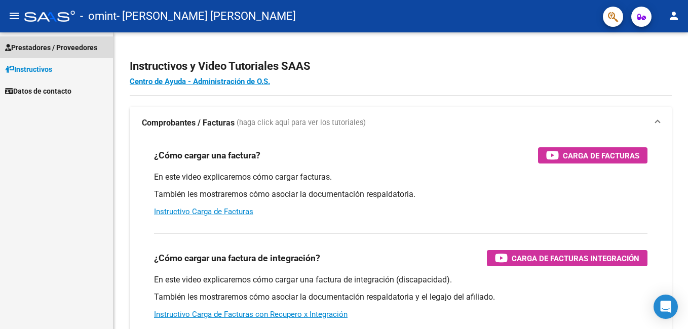
click at [63, 47] on span "Prestadores / Proveedores" at bounding box center [51, 47] width 92 height 11
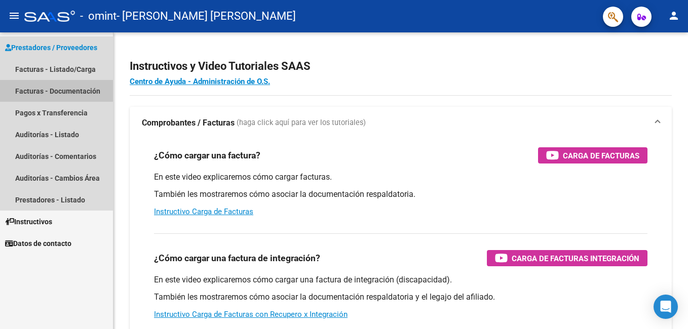
click at [77, 87] on link "Facturas - Documentación" at bounding box center [56, 91] width 113 height 22
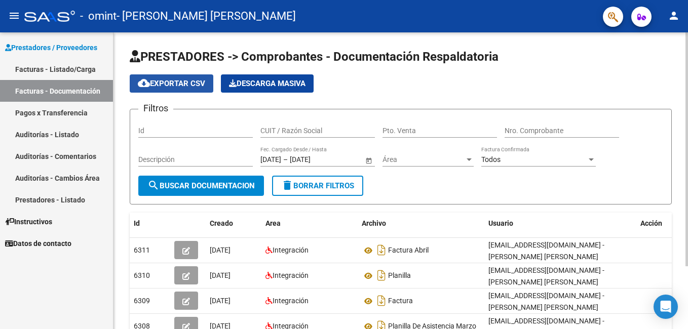
click at [163, 86] on span "cloud_download Exportar CSV" at bounding box center [171, 83] width 67 height 9
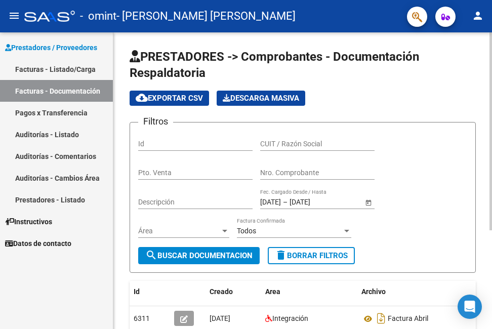
scroll to position [148, 0]
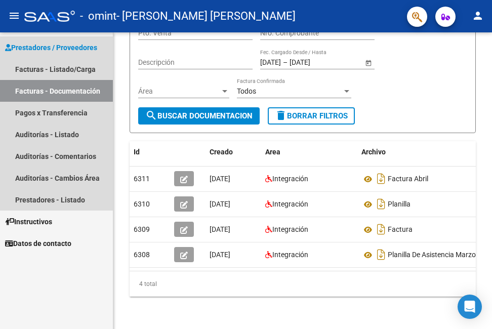
click at [74, 93] on link "Facturas - Documentación" at bounding box center [56, 91] width 113 height 22
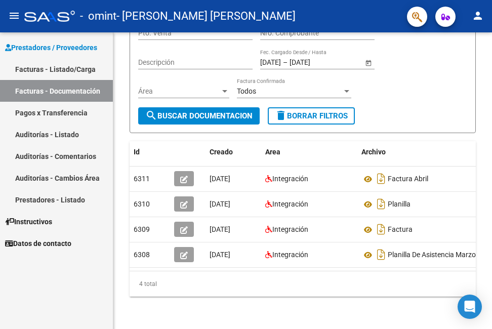
click at [70, 68] on link "Facturas - Listado/Carga" at bounding box center [56, 69] width 113 height 22
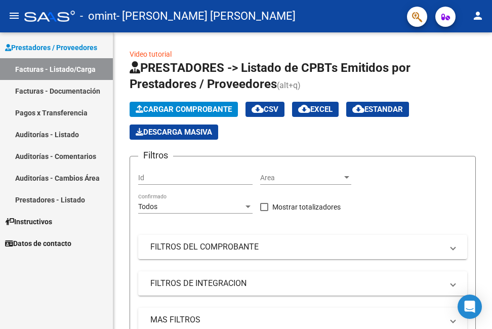
click at [70, 68] on link "Facturas - Listado/Carga" at bounding box center [56, 69] width 113 height 22
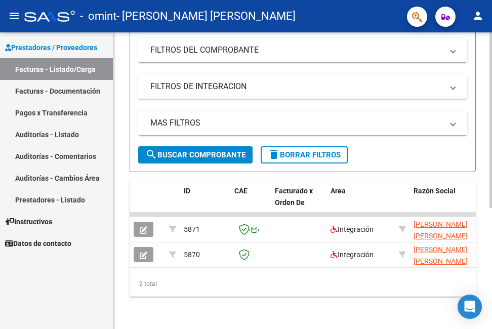
drag, startPoint x: 174, startPoint y: 263, endPoint x: 377, endPoint y: 268, distance: 203.2
click at [377, 268] on datatable-body "5871 Integración [PERSON_NAME] [PERSON_NAME] 27252303125 Factura A: 5 - 456 $ 9…" at bounding box center [303, 242] width 346 height 58
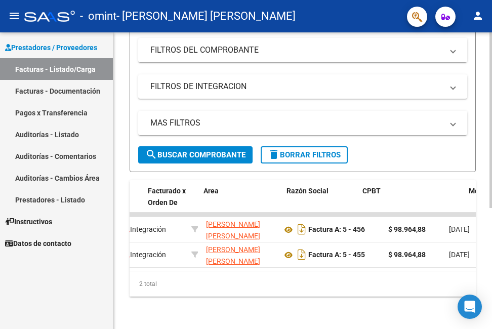
scroll to position [0, 0]
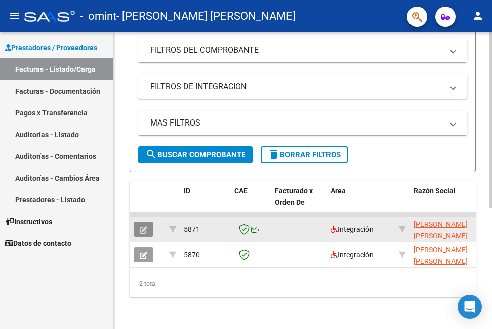
click at [144, 226] on icon "button" at bounding box center [144, 230] width 8 height 8
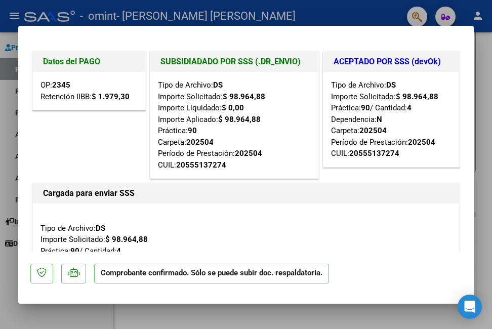
scroll to position [215, 0]
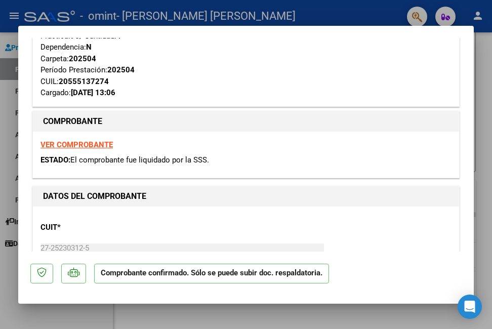
click at [144, 221] on div "CUIT * 27-25230312-5 Ingresar CUIT ANALISIS PRESTADOR [PERSON_NAME] [PERSON_NAM…" at bounding box center [246, 258] width 411 height 89
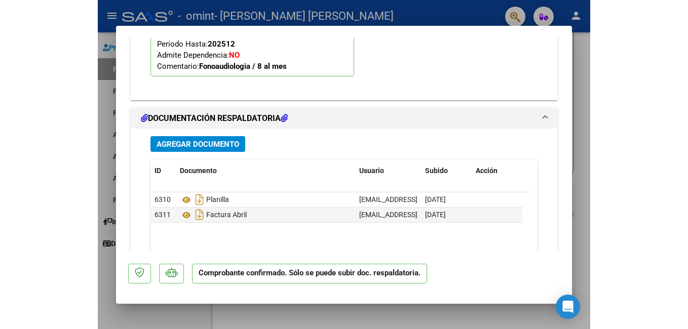
scroll to position [1279, 0]
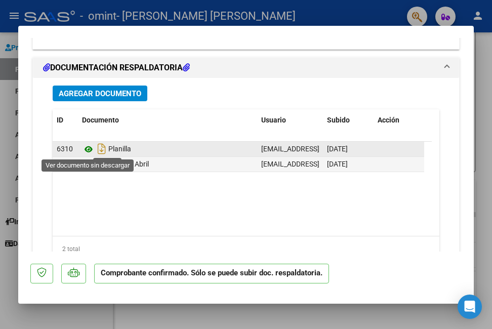
click at [87, 153] on icon at bounding box center [88, 149] width 13 height 12
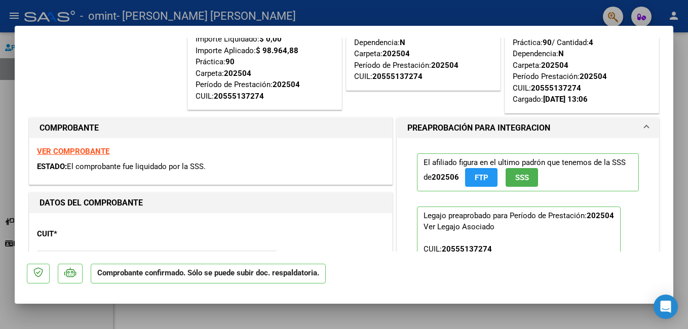
scroll to position [0, 0]
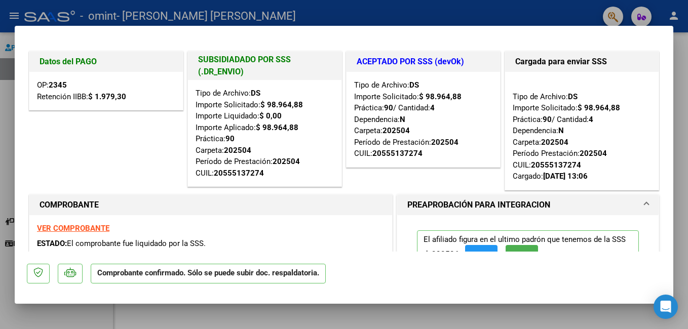
click at [436, 12] on div at bounding box center [344, 164] width 688 height 329
type input "$ 0,00"
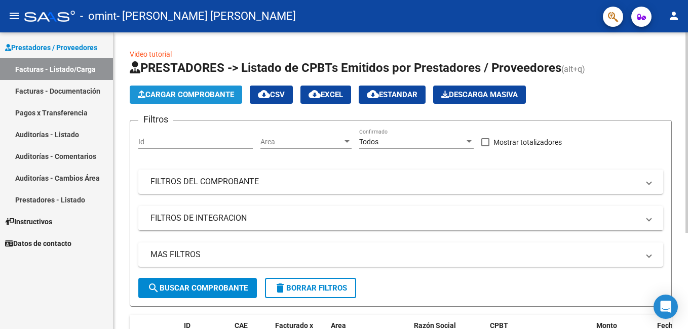
click at [227, 91] on span "Cargar Comprobante" at bounding box center [186, 94] width 96 height 9
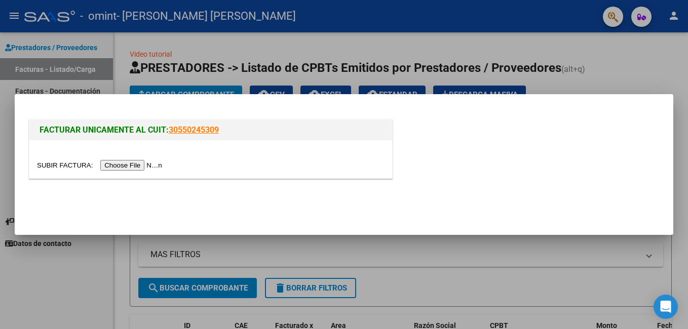
click at [130, 164] on input "file" at bounding box center [101, 165] width 128 height 11
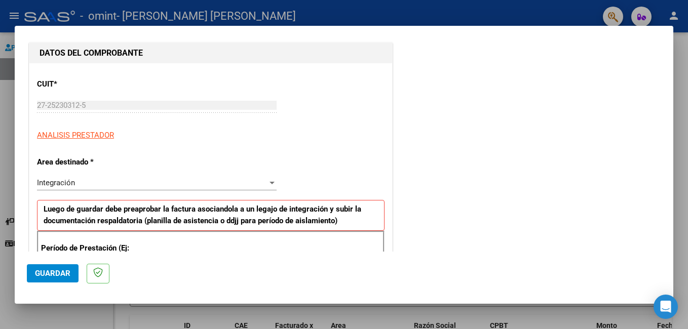
scroll to position [152, 0]
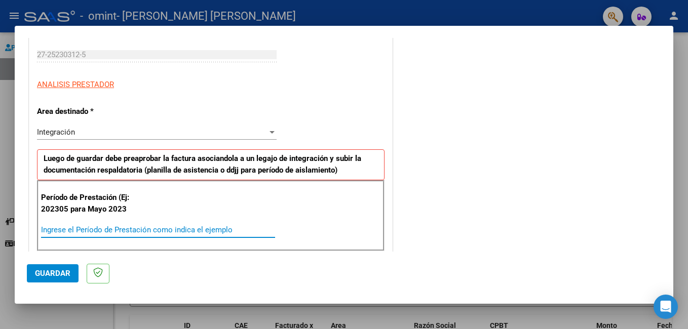
click at [137, 228] on input "Ingrese el Período de Prestación como indica el ejemplo" at bounding box center [158, 229] width 234 height 9
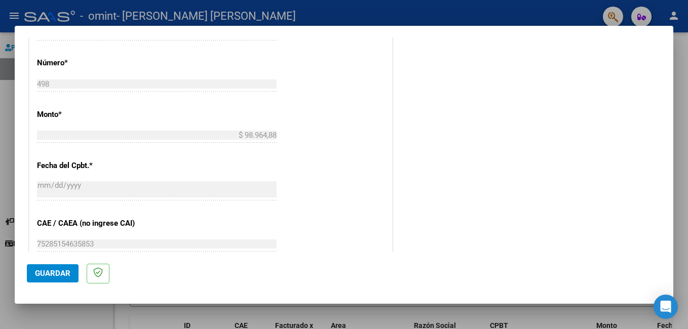
scroll to position [658, 0]
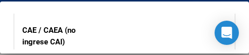
type input "202505"
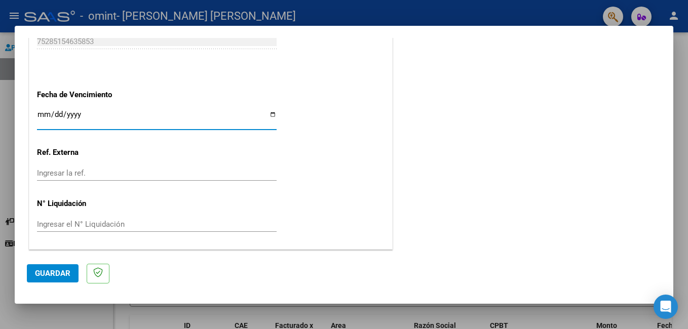
click at [268, 111] on input "Ingresar la fecha" at bounding box center [157, 118] width 240 height 16
type input "[DATE]"
click at [59, 115] on input "[DATE]" at bounding box center [157, 118] width 240 height 16
click at [59, 114] on input "[DATE]" at bounding box center [157, 118] width 240 height 16
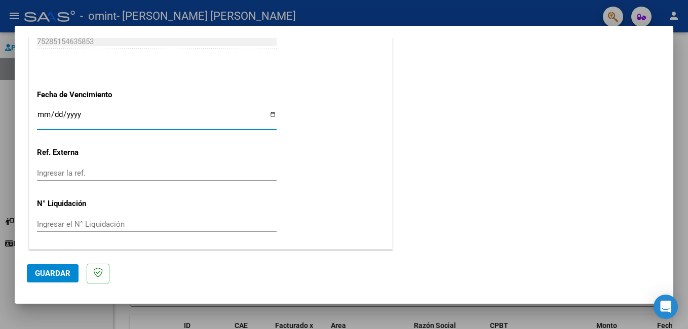
click at [55, 110] on input "[DATE]" at bounding box center [157, 118] width 240 height 16
type input "[DATE]"
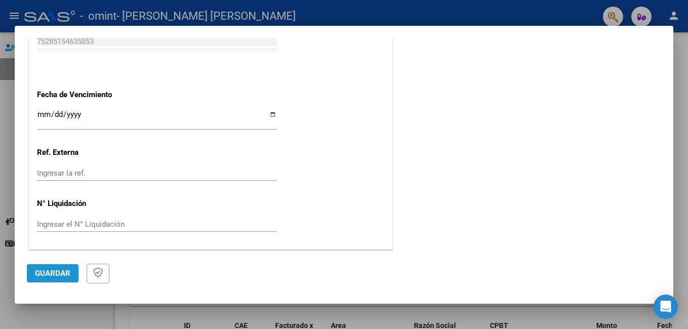
click at [55, 271] on span "Guardar" at bounding box center [52, 273] width 35 height 9
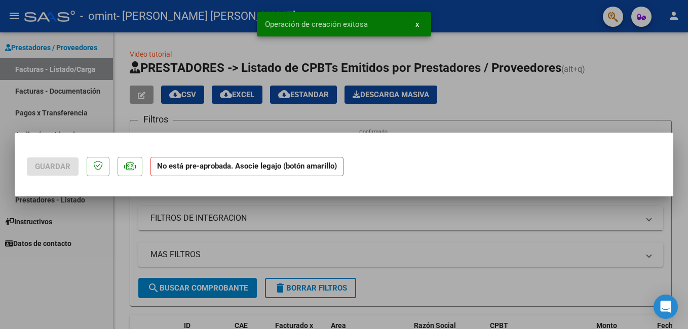
scroll to position [0, 0]
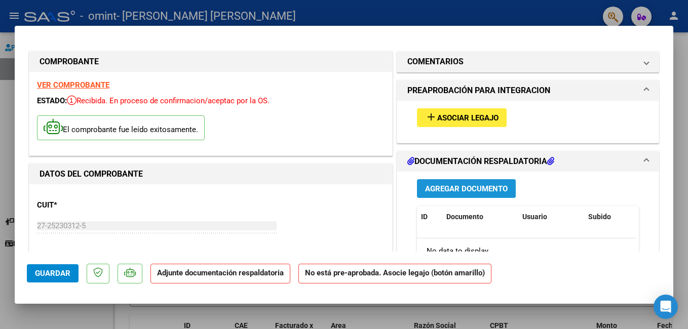
click at [447, 187] on span "Agregar Documento" at bounding box center [466, 188] width 83 height 9
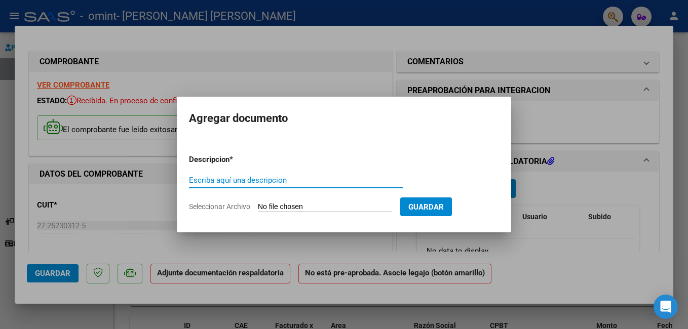
click at [288, 180] on input "Escriba aquí una descripcion" at bounding box center [296, 180] width 214 height 9
click at [310, 146] on form "Descripcion * Escriba aquí una descripcion Seleccionar Archivo Guardar" at bounding box center [344, 183] width 310 height 74
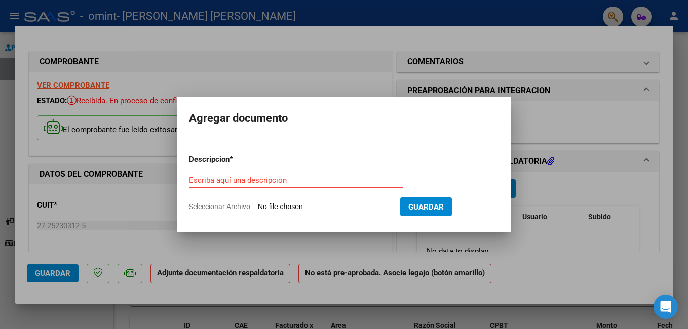
click at [285, 181] on input "Escriba aquí una descripcion" at bounding box center [296, 180] width 214 height 9
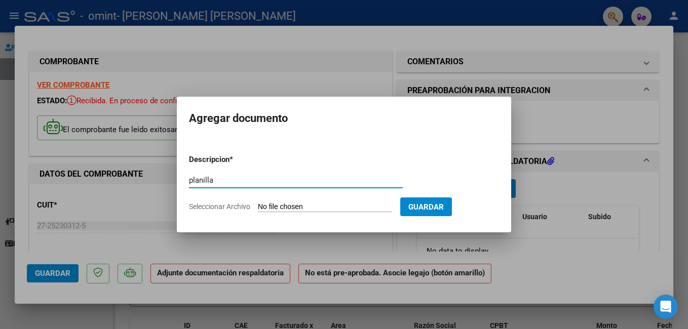
type input "planilla"
click at [320, 205] on input "Seleccionar Archivo" at bounding box center [325, 208] width 134 height 10
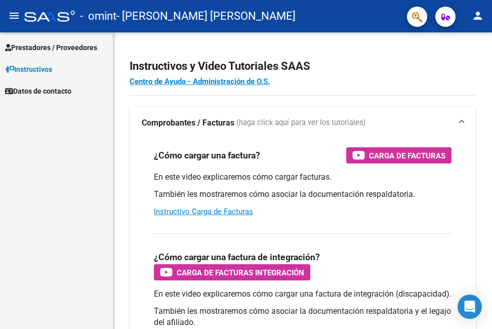
click at [61, 53] on link "Prestadores / Proveedores" at bounding box center [56, 47] width 113 height 22
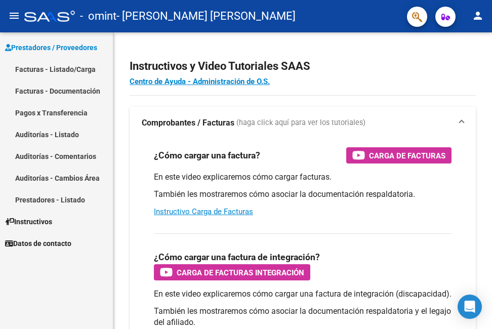
click at [56, 71] on link "Facturas - Listado/Carga" at bounding box center [56, 69] width 113 height 22
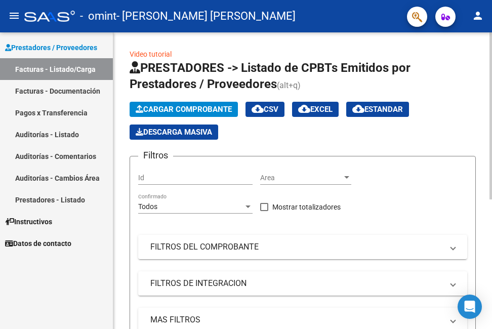
click at [200, 108] on span "Cargar Comprobante" at bounding box center [184, 109] width 96 height 9
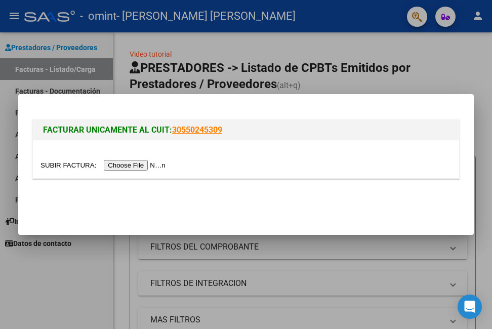
click at [133, 161] on input "file" at bounding box center [105, 165] width 128 height 11
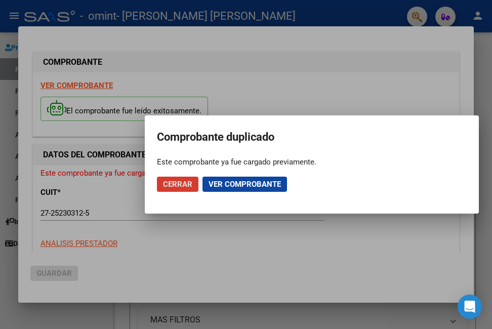
click at [232, 185] on span "Ver comprobante" at bounding box center [245, 184] width 72 height 9
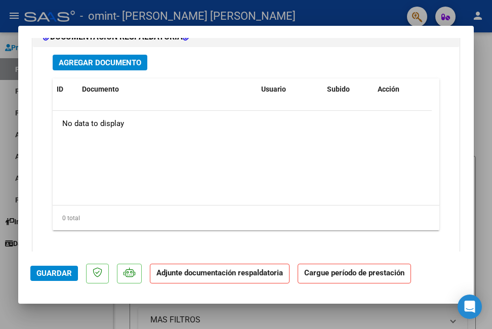
scroll to position [922, 0]
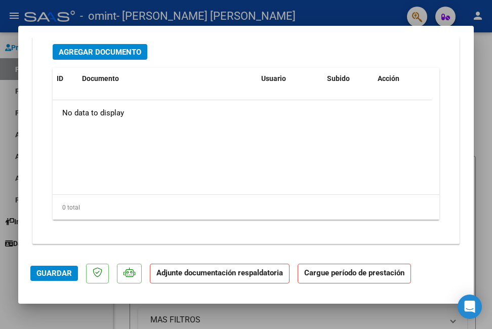
click at [186, 279] on p "Adjunte documentación respaldatoria" at bounding box center [220, 274] width 140 height 20
click at [60, 270] on span "Guardar" at bounding box center [53, 273] width 35 height 9
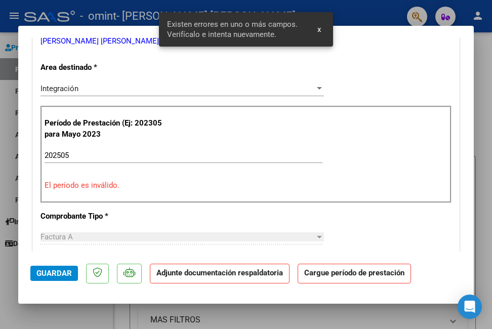
click at [381, 53] on div "CUIT * 27-25230312-5 Ingresar CUIT ANALISIS PRESTADOR MENDEZ MIHURA MARIA DELFI…" at bounding box center [246, 329] width 426 height 758
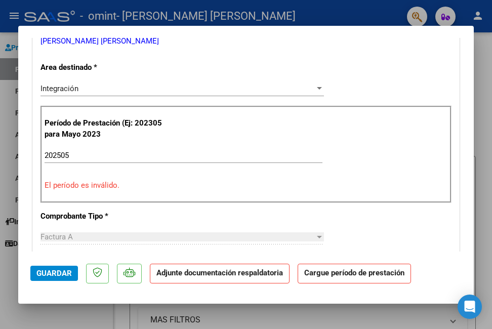
click at [142, 176] on div "Período de Prestación (Ej: 202305 para Mayo 2023 202505 Ingrese el Período de P…" at bounding box center [246, 154] width 411 height 97
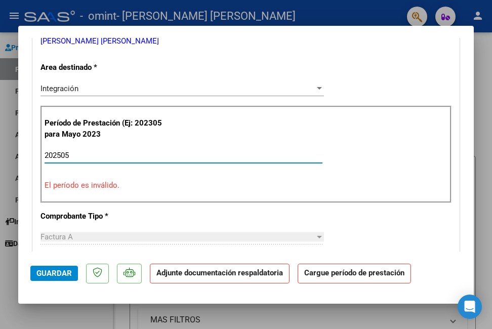
click at [139, 155] on input "202505" at bounding box center [184, 155] width 278 height 9
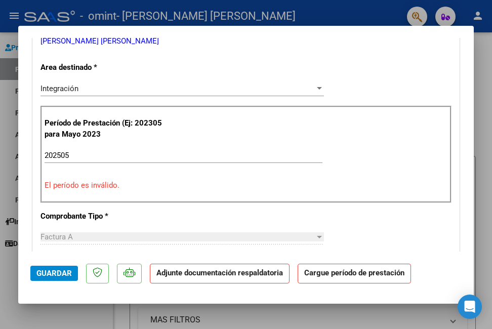
click at [484, 71] on div at bounding box center [246, 164] width 492 height 329
type input "$ 0,00"
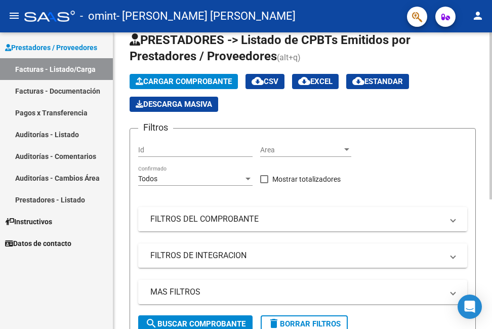
scroll to position [0, 0]
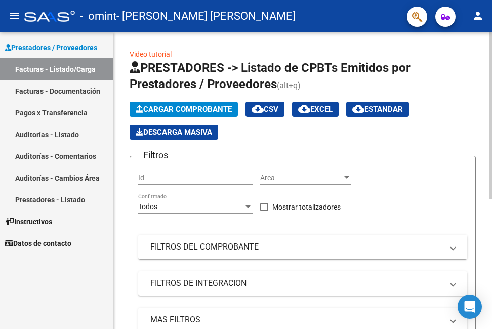
click at [160, 111] on span "Cargar Comprobante" at bounding box center [184, 109] width 96 height 9
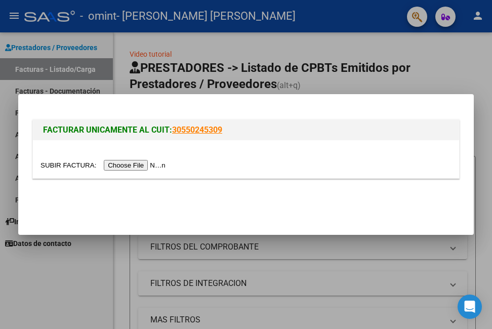
click at [141, 164] on input "file" at bounding box center [105, 165] width 128 height 11
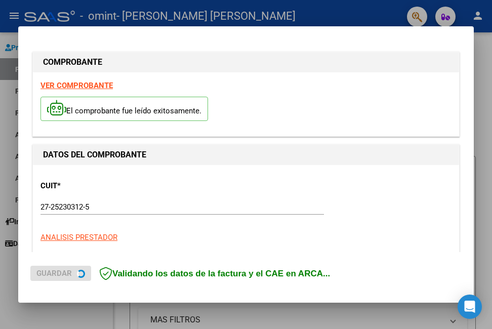
scroll to position [203, 0]
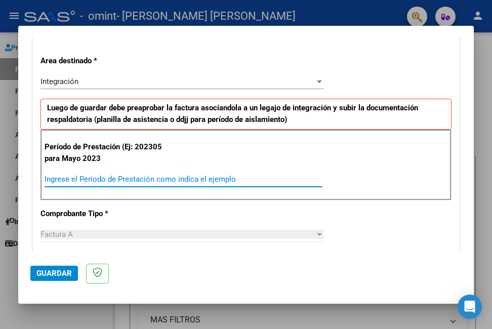
click at [113, 176] on input "Ingrese el Período de Prestación como indica el ejemplo" at bounding box center [184, 179] width 278 height 9
type input "202506"
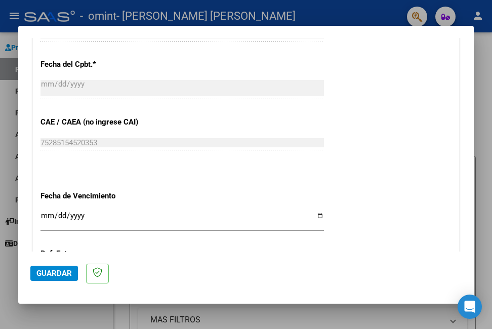
scroll to position [608, 0]
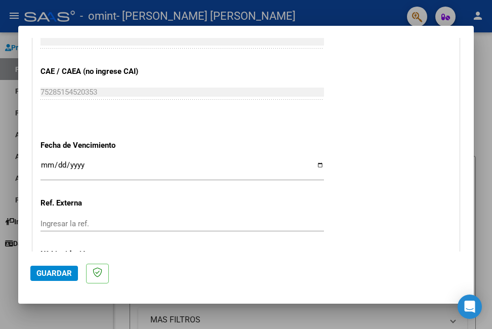
click at [314, 166] on input "Ingresar la fecha" at bounding box center [183, 169] width 284 height 16
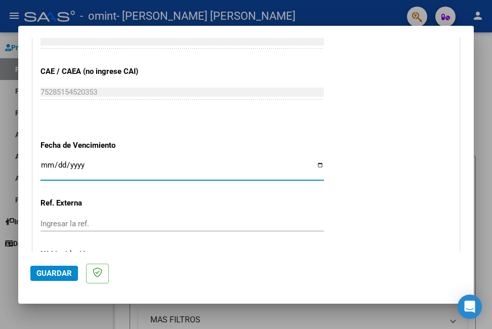
type input "[DATE]"
click at [63, 165] on input "[DATE]" at bounding box center [183, 169] width 284 height 16
click at [61, 163] on input "[DATE]" at bounding box center [183, 169] width 284 height 16
click at [60, 163] on input "[DATE]" at bounding box center [183, 169] width 284 height 16
click at [63, 162] on input "[DATE]" at bounding box center [183, 169] width 284 height 16
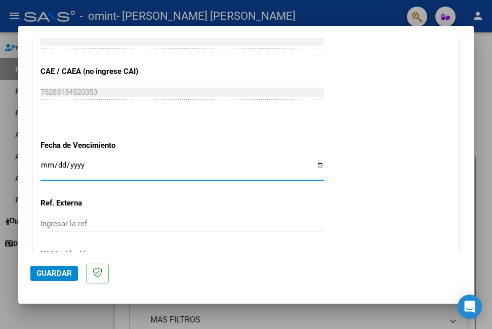
type input "[DATE]"
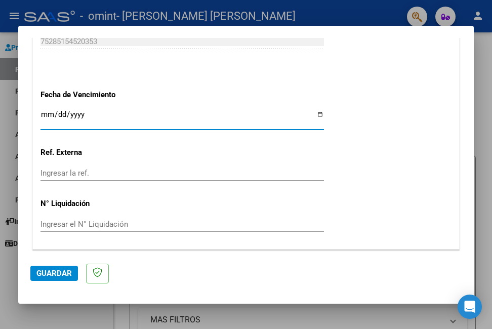
scroll to position [689, 0]
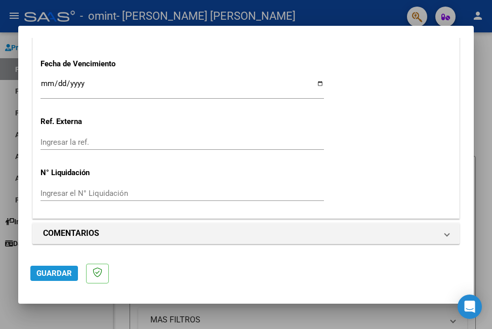
click at [64, 271] on span "Guardar" at bounding box center [53, 273] width 35 height 9
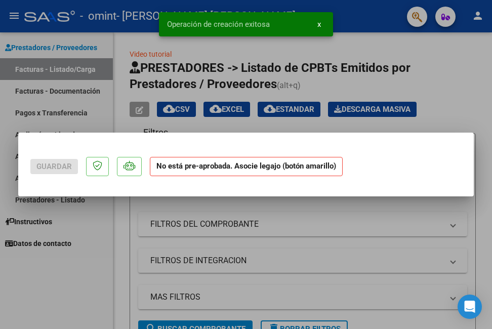
scroll to position [0, 0]
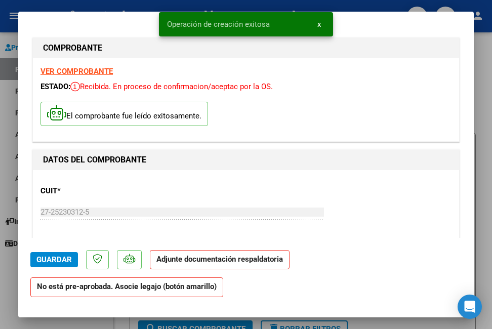
click at [234, 260] on strong "Adjunte documentación respaldatoria" at bounding box center [220, 259] width 127 height 9
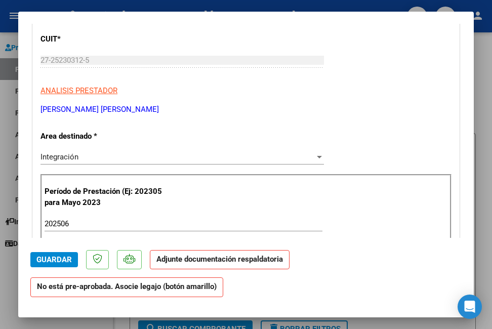
scroll to position [203, 0]
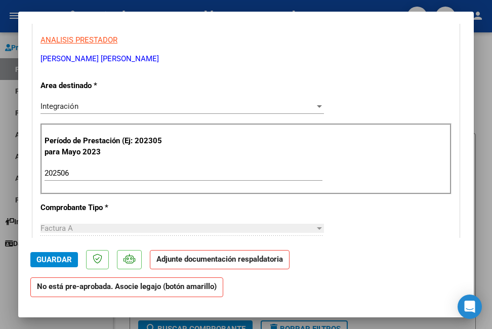
click at [211, 289] on strong "No está pre-aprobada. Asocie legajo (botón amarillo)" at bounding box center [126, 288] width 193 height 20
click at [163, 294] on strong "No está pre-aprobada. Asocie legajo (botón amarillo)" at bounding box center [126, 288] width 193 height 20
click at [227, 255] on strong "Adjunte documentación respaldatoria" at bounding box center [220, 259] width 127 height 9
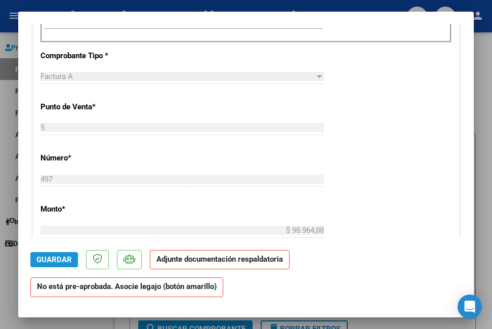
click at [53, 259] on span "Guardar" at bounding box center [53, 259] width 35 height 9
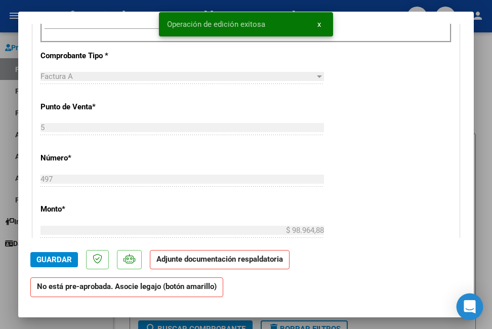
click at [467, 305] on icon "Open Intercom Messenger" at bounding box center [470, 306] width 12 height 13
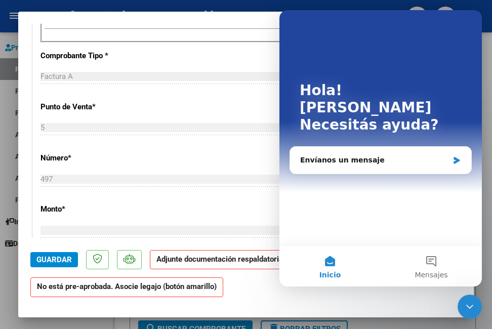
click at [205, 260] on strong "Adjunte documentación respaldatoria" at bounding box center [220, 259] width 127 height 9
click at [261, 3] on div at bounding box center [246, 164] width 492 height 329
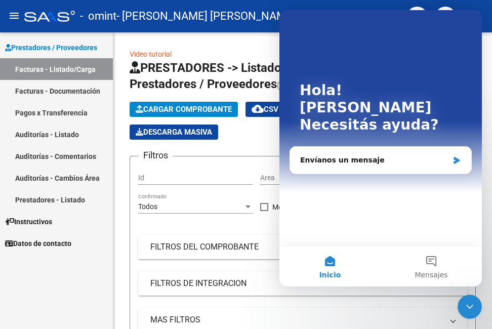
click at [472, 314] on div "Cerrar Intercom Messenger" at bounding box center [470, 307] width 24 height 24
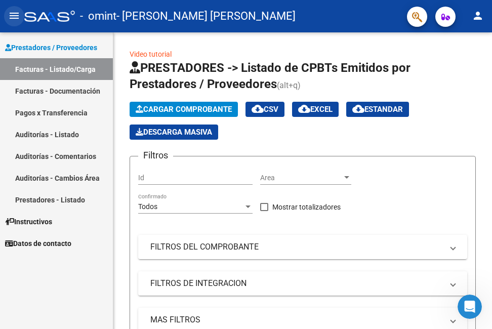
click at [11, 10] on mat-icon "menu" at bounding box center [14, 16] width 12 height 12
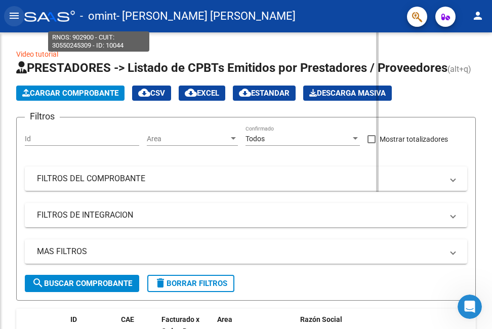
scroll to position [0, 0]
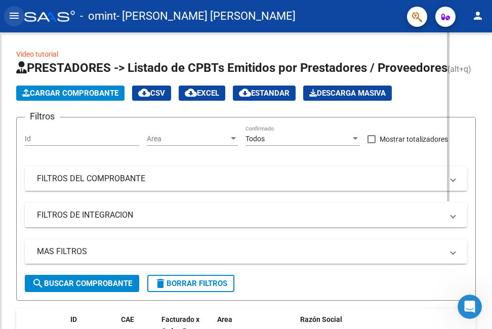
click at [171, 101] on button "cloud_download CSV" at bounding box center [151, 93] width 39 height 15
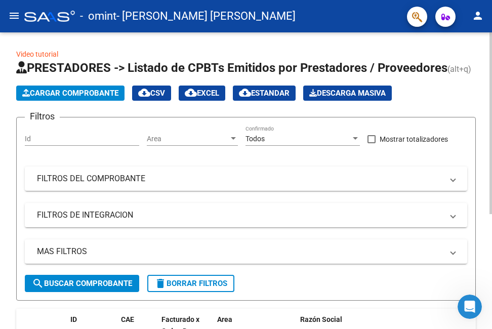
click at [117, 95] on span "Cargar Comprobante" at bounding box center [70, 93] width 96 height 9
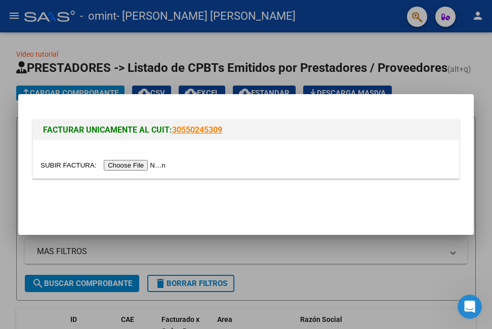
click at [137, 166] on input "file" at bounding box center [105, 165] width 128 height 11
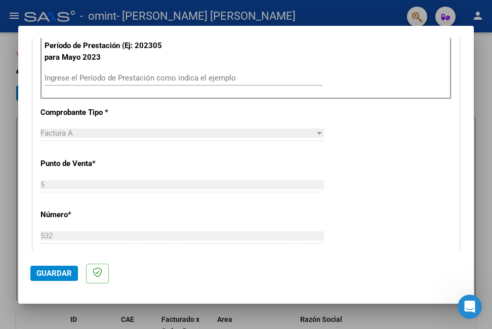
scroll to position [253, 0]
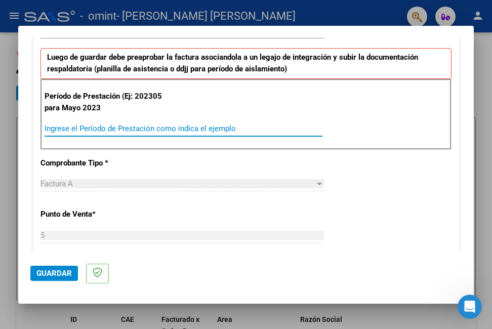
click at [173, 127] on input "Ingrese el Período de Prestación como indica el ejemplo" at bounding box center [184, 128] width 278 height 9
type input "202507"
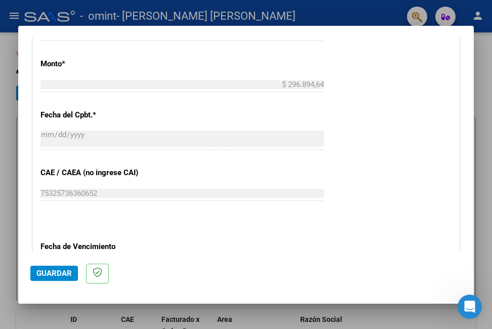
scroll to position [557, 0]
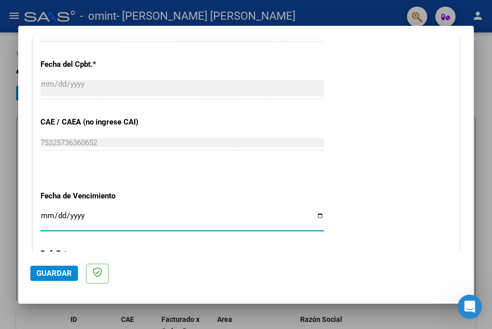
click at [316, 216] on input "Ingresar la fecha" at bounding box center [183, 220] width 284 height 16
type input "[DATE]"
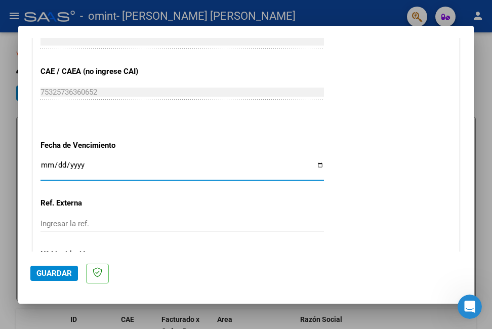
click at [67, 271] on span "Guardar" at bounding box center [53, 273] width 35 height 9
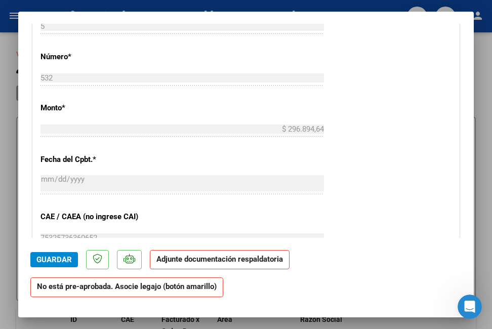
scroll to position [152, 0]
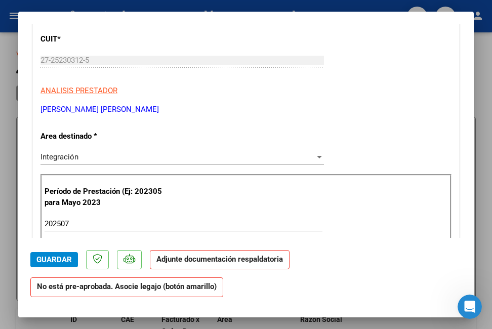
click at [484, 43] on div at bounding box center [246, 164] width 492 height 329
type input "$ 0,00"
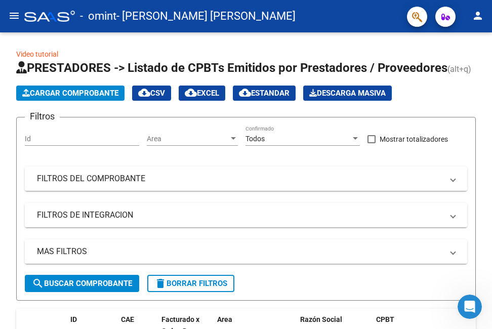
click at [13, 16] on mat-icon "menu" at bounding box center [14, 16] width 12 height 12
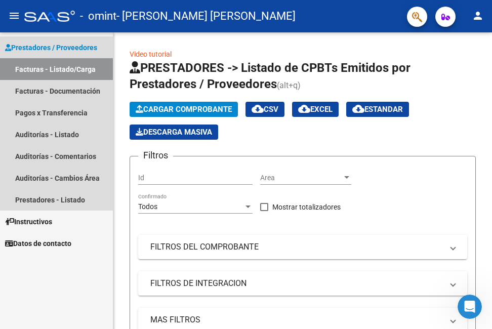
click at [82, 67] on link "Facturas - Listado/Carga" at bounding box center [56, 69] width 113 height 22
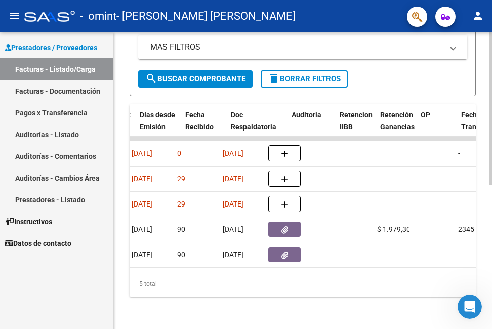
scroll to position [0, 572]
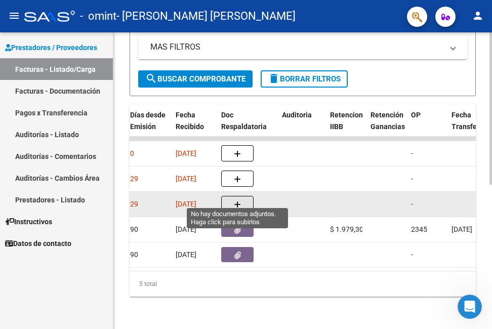
click at [235, 200] on span "button" at bounding box center [237, 204] width 7 height 9
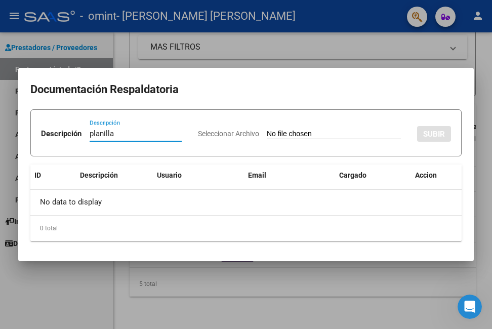
type input "planilla"
click at [230, 145] on div "Seleccionar Archivo SUBIR" at bounding box center [324, 132] width 253 height 29
click at [229, 138] on app-file-uploader "Seleccionar Archivo" at bounding box center [303, 133] width 211 height 9
click at [336, 139] on input "Seleccionar Archivo" at bounding box center [334, 135] width 134 height 10
type input "C:\fakepath\soria mayo.pdf"
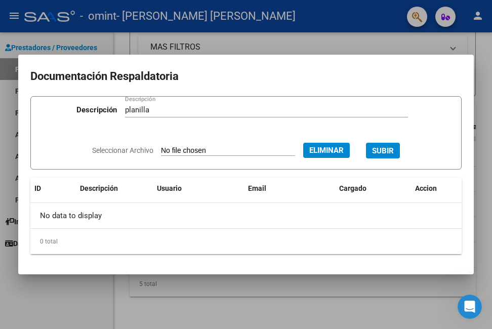
click at [394, 151] on span "SUBIR" at bounding box center [383, 150] width 22 height 9
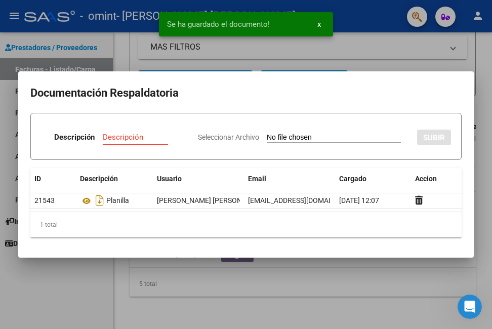
click at [179, 130] on div "Descripción" at bounding box center [141, 137] width 76 height 15
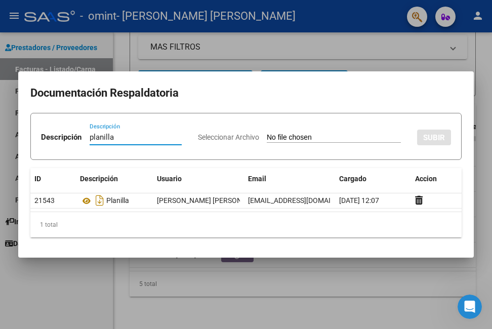
type input "planilla"
click at [272, 47] on div at bounding box center [246, 164] width 492 height 329
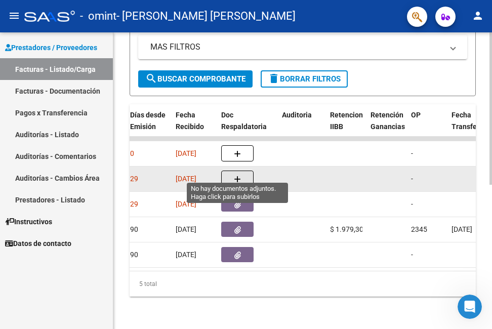
click at [237, 176] on icon "button" at bounding box center [237, 180] width 7 height 8
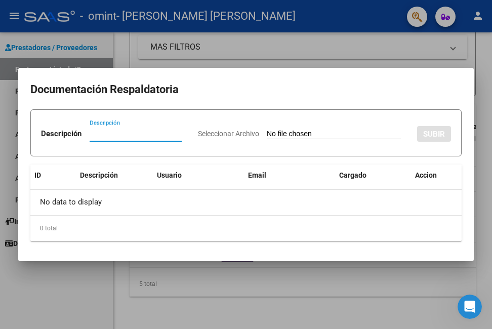
click at [182, 129] on input "Descripción" at bounding box center [136, 133] width 92 height 9
click at [164, 129] on input "planilla julio25" at bounding box center [136, 133] width 92 height 9
type input "planilla junio 25"
click at [267, 139] on input "Seleccionar Archivo" at bounding box center [334, 135] width 134 height 10
type input "C:\fakepath\soria junio 8.pdf"
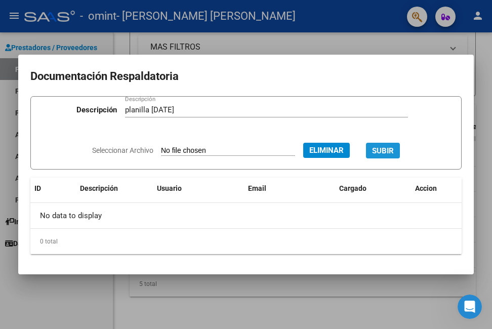
click at [394, 153] on span "SUBIR" at bounding box center [383, 150] width 22 height 9
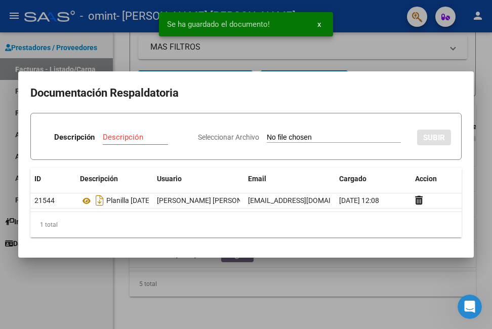
click at [416, 48] on div at bounding box center [246, 164] width 492 height 329
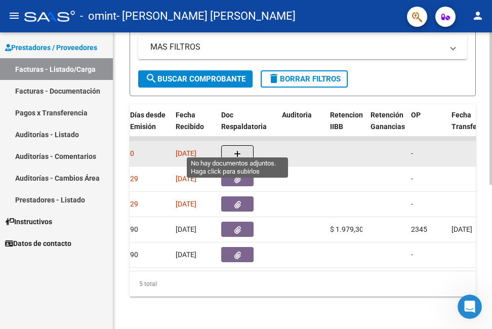
click at [242, 145] on button "button" at bounding box center [237, 153] width 32 height 16
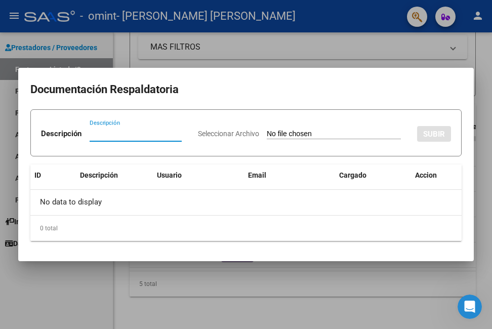
click at [182, 129] on input "Descripción" at bounding box center [136, 133] width 92 height 9
type input "planilla julio"
click at [292, 139] on input "Seleccionar Archivo" at bounding box center [334, 135] width 134 height 10
click at [303, 139] on input "Seleccionar Archivo" at bounding box center [334, 135] width 134 height 10
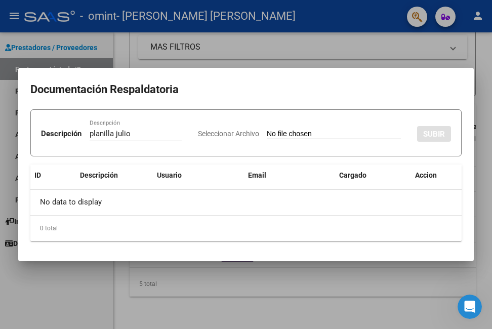
type input "C:\fakepath\julisoria.pdf"
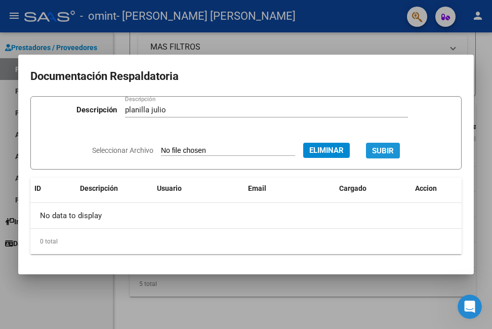
click at [394, 149] on span "SUBIR" at bounding box center [383, 150] width 22 height 9
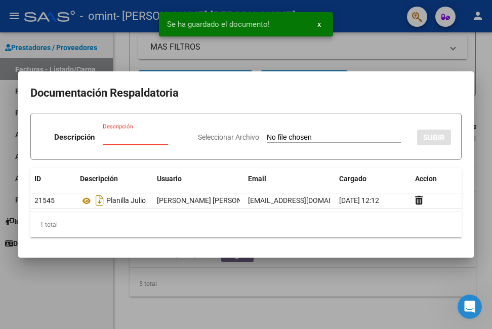
click at [179, 133] on input "Descripción" at bounding box center [141, 137] width 76 height 9
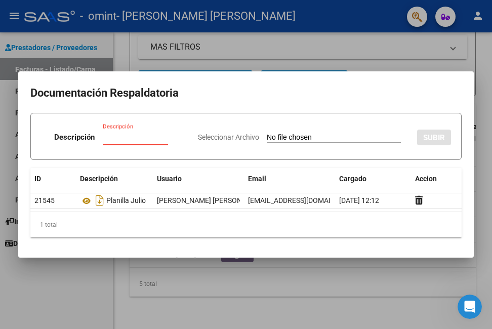
click at [267, 143] on input "Seleccionar Archivo" at bounding box center [334, 138] width 134 height 10
type input "C:\fakepath\info soria (1).jpg"
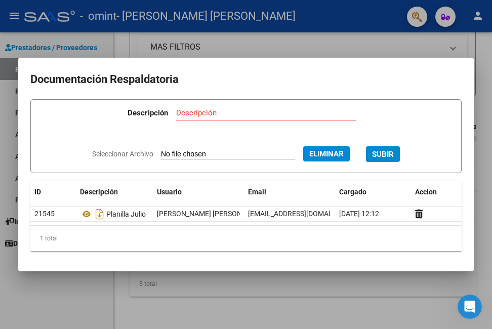
click at [268, 107] on div "Descripción" at bounding box center [266, 112] width 180 height 15
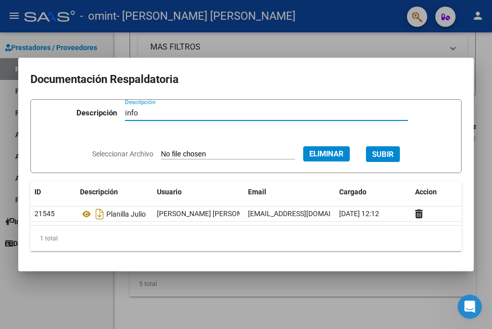
type input "info"
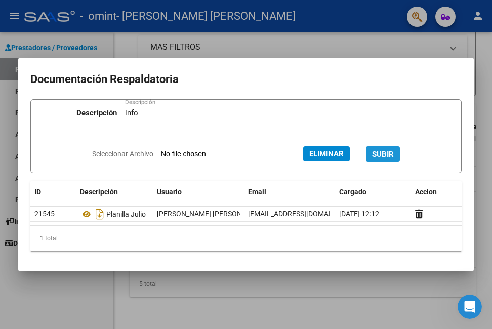
click at [389, 157] on span "SUBIR" at bounding box center [383, 154] width 22 height 9
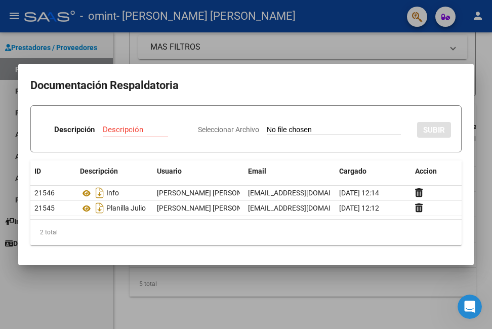
click at [330, 28] on div at bounding box center [246, 164] width 492 height 329
